Goal: Task Accomplishment & Management: Use online tool/utility

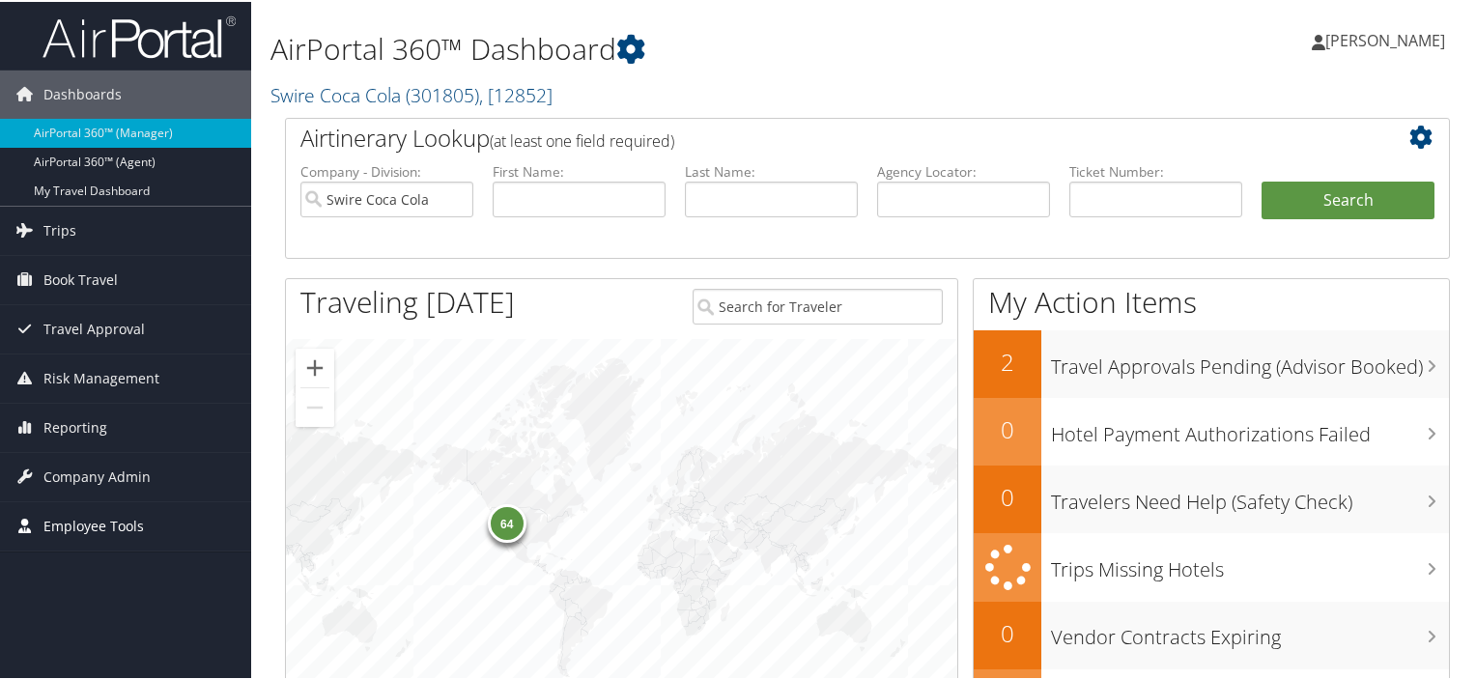
click at [113, 524] on span "Employee Tools" at bounding box center [93, 524] width 100 height 48
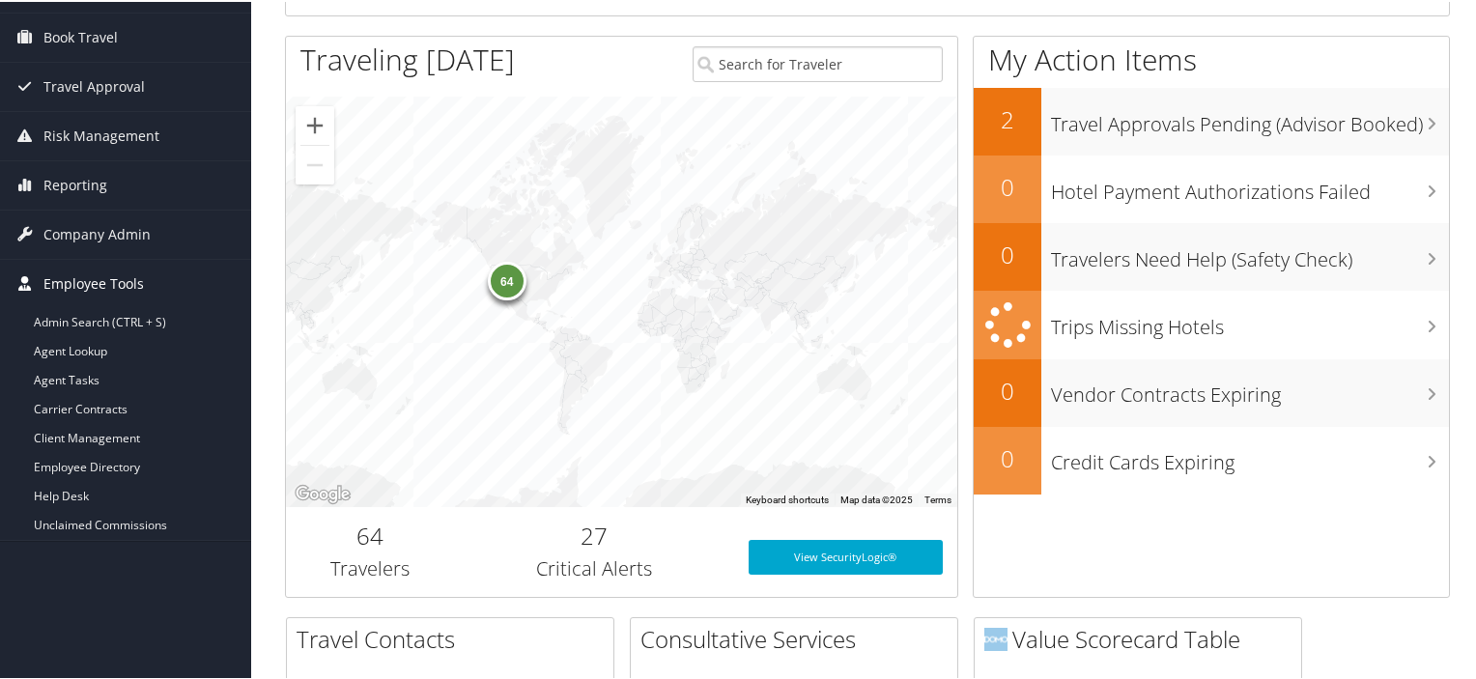
scroll to position [386, 0]
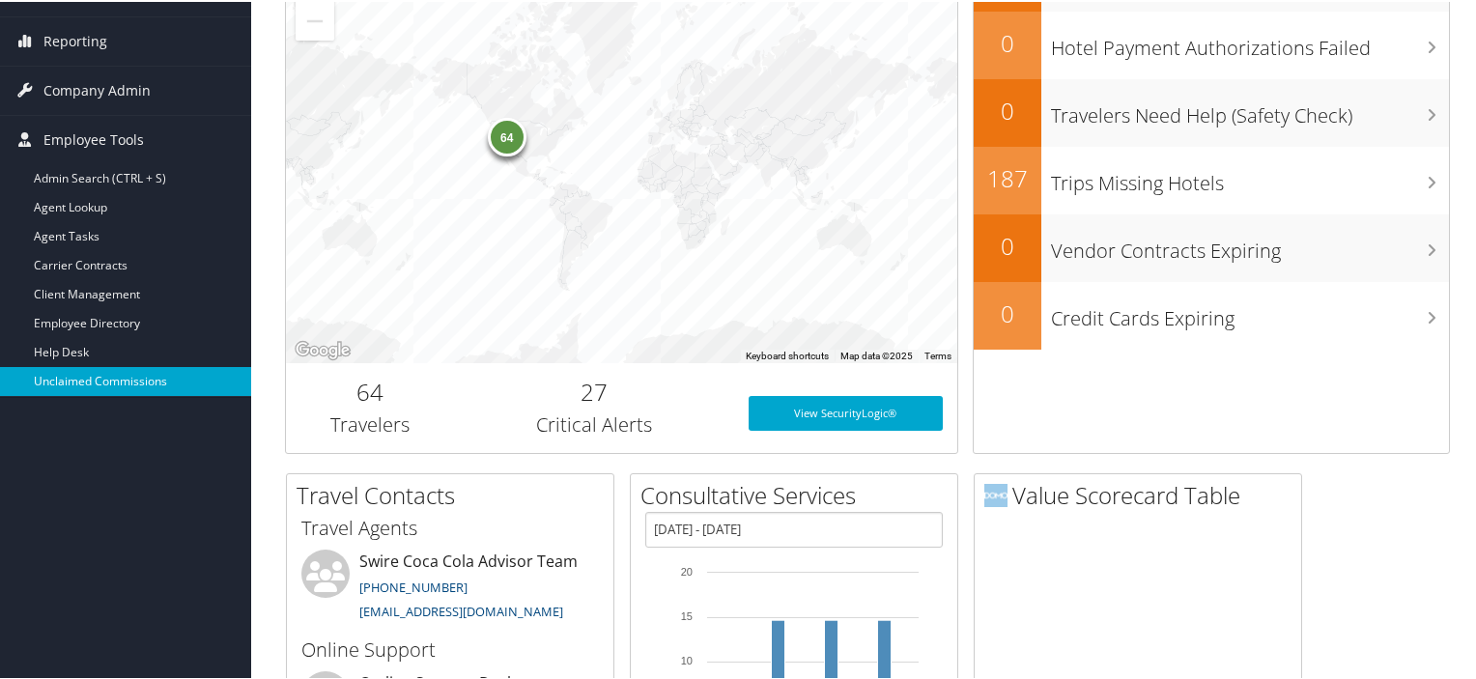
click at [131, 380] on link "Unclaimed Commissions" at bounding box center [125, 379] width 251 height 29
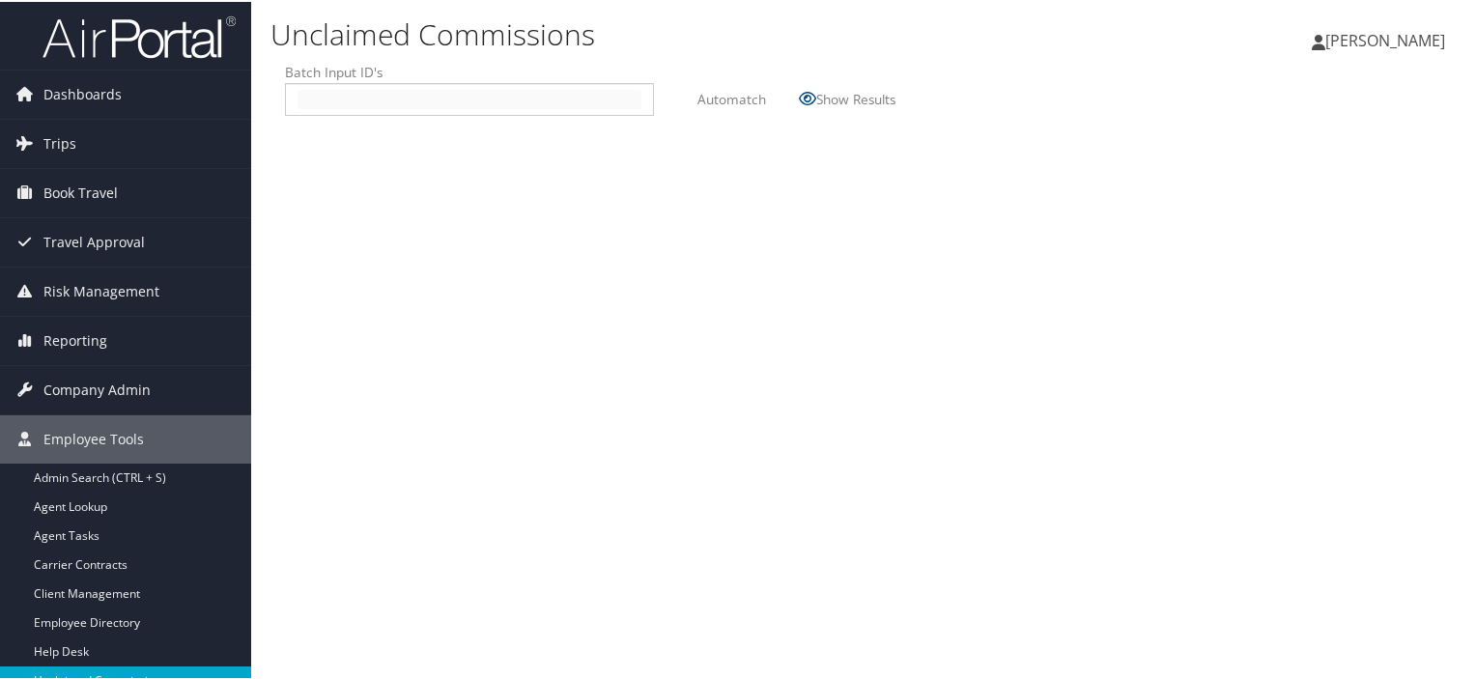
click at [320, 96] on input "text" at bounding box center [469, 97] width 344 height 19
type input "2510061"
click at [710, 97] on label "Automatch" at bounding box center [731, 97] width 69 height 36
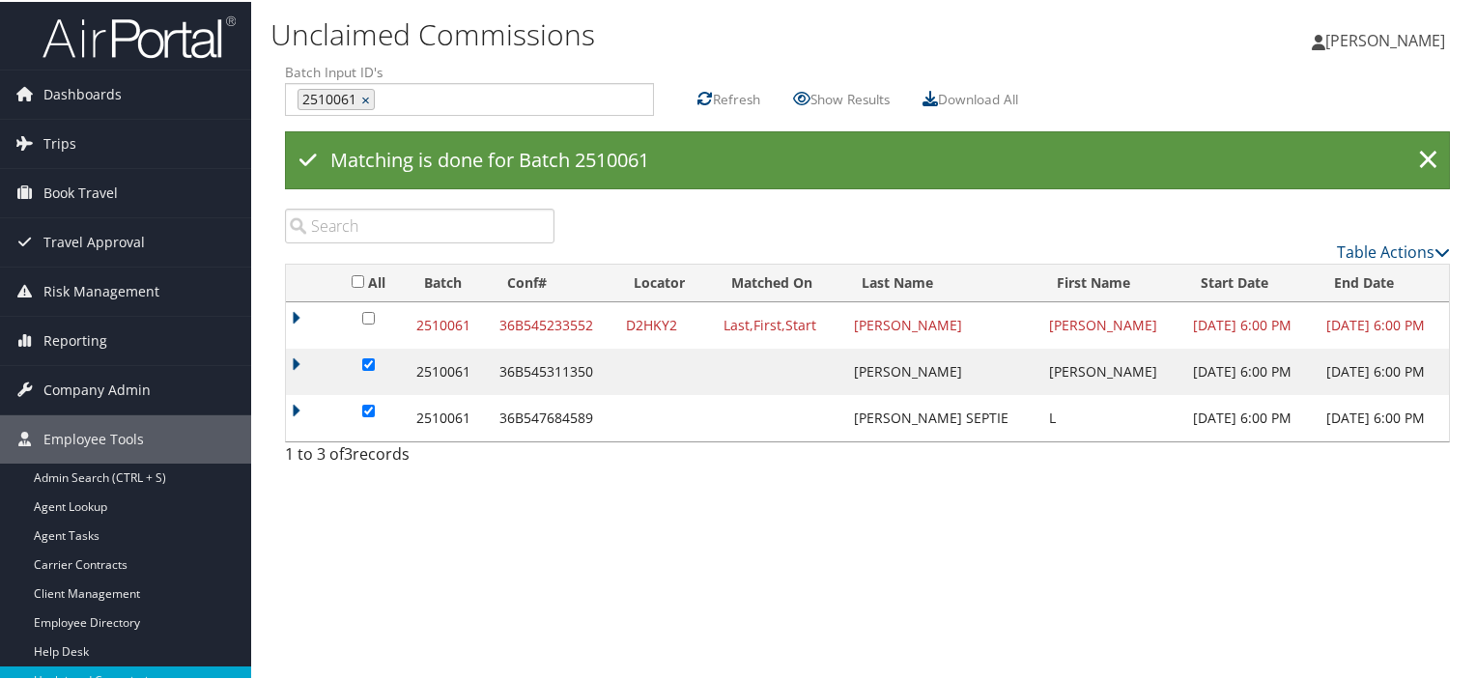
click at [363, 96] on link "×" at bounding box center [367, 97] width 13 height 19
type input "2510062"
click at [737, 98] on label "Automatch" at bounding box center [731, 97] width 69 height 36
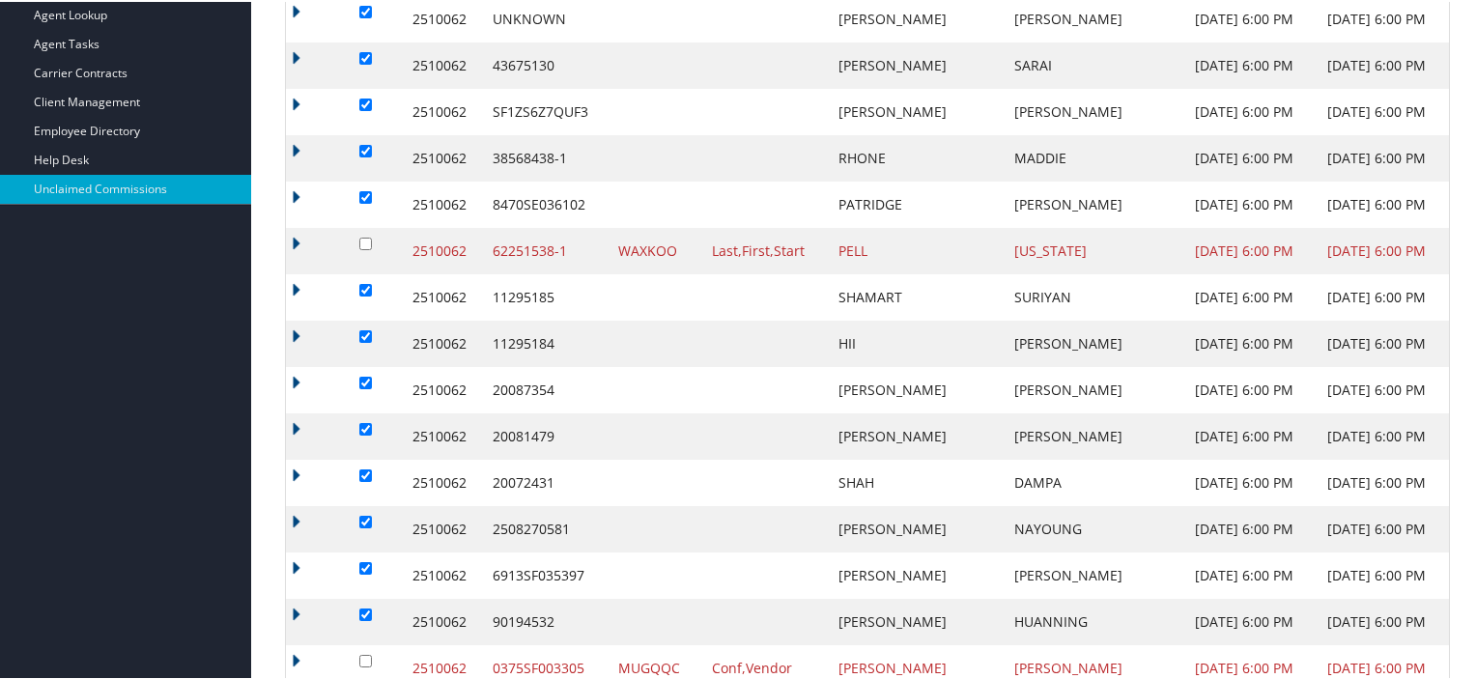
scroll to position [588, 0]
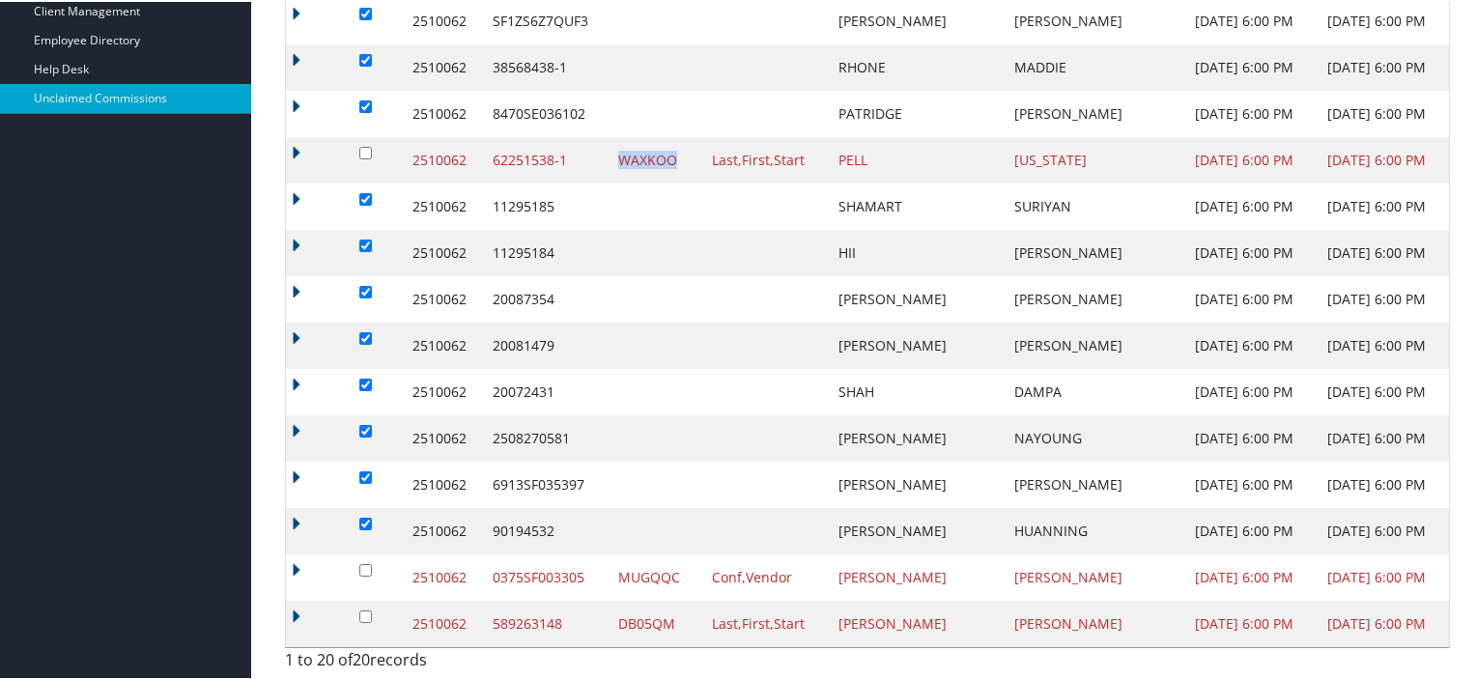
drag, startPoint x: 655, startPoint y: 155, endPoint x: 603, endPoint y: 169, distance: 53.9
click at [608, 169] on td "WAXKOO" at bounding box center [655, 158] width 94 height 46
copy td "WAXKOO"
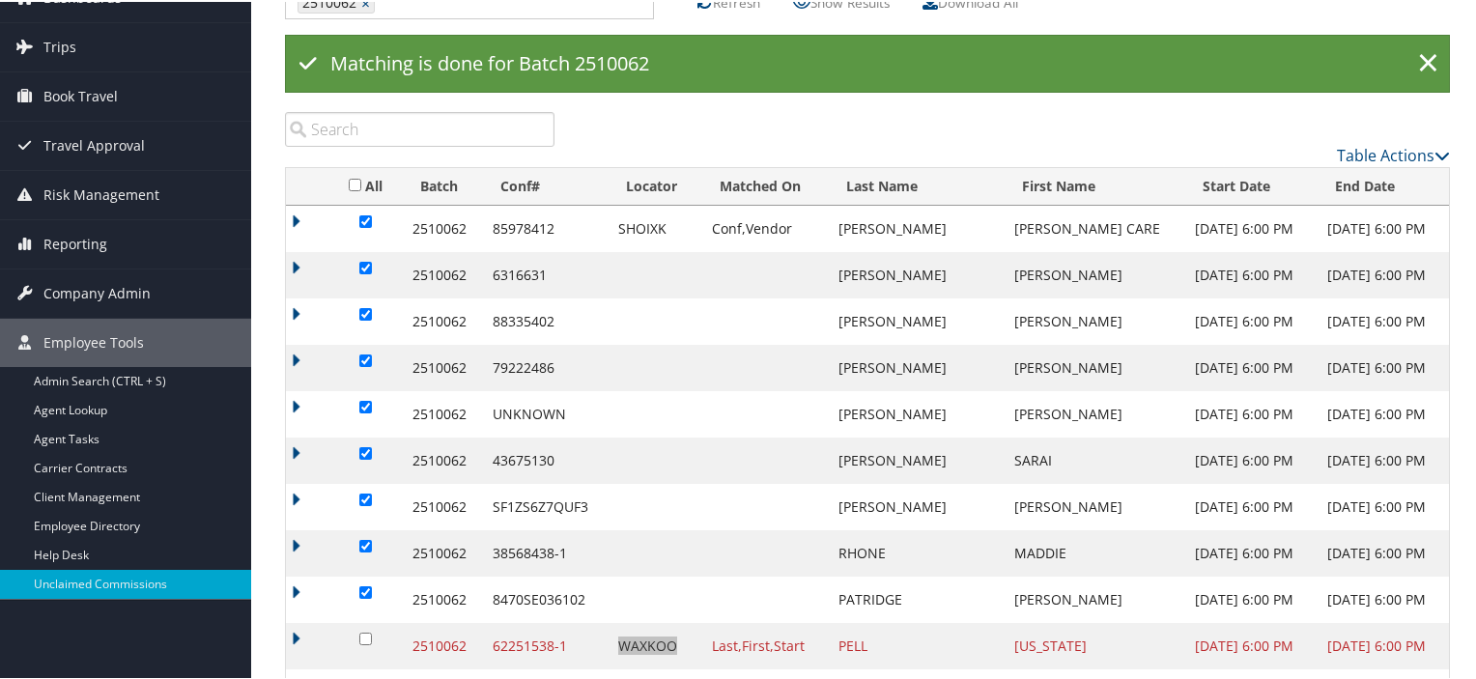
scroll to position [0, 0]
